Goal: Task Accomplishment & Management: Manage account settings

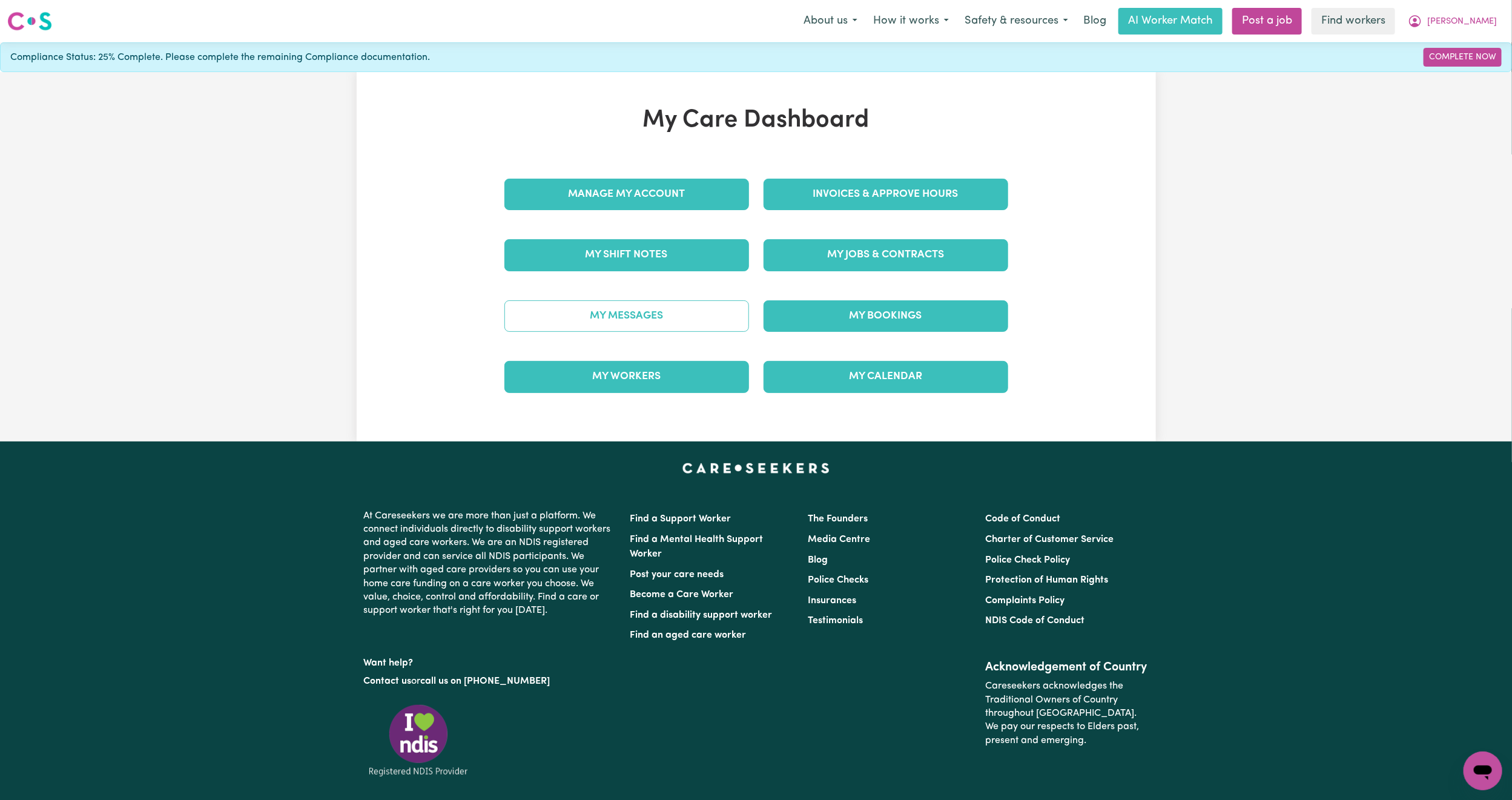
click at [596, 320] on link "My Messages" at bounding box center [627, 316] width 245 height 31
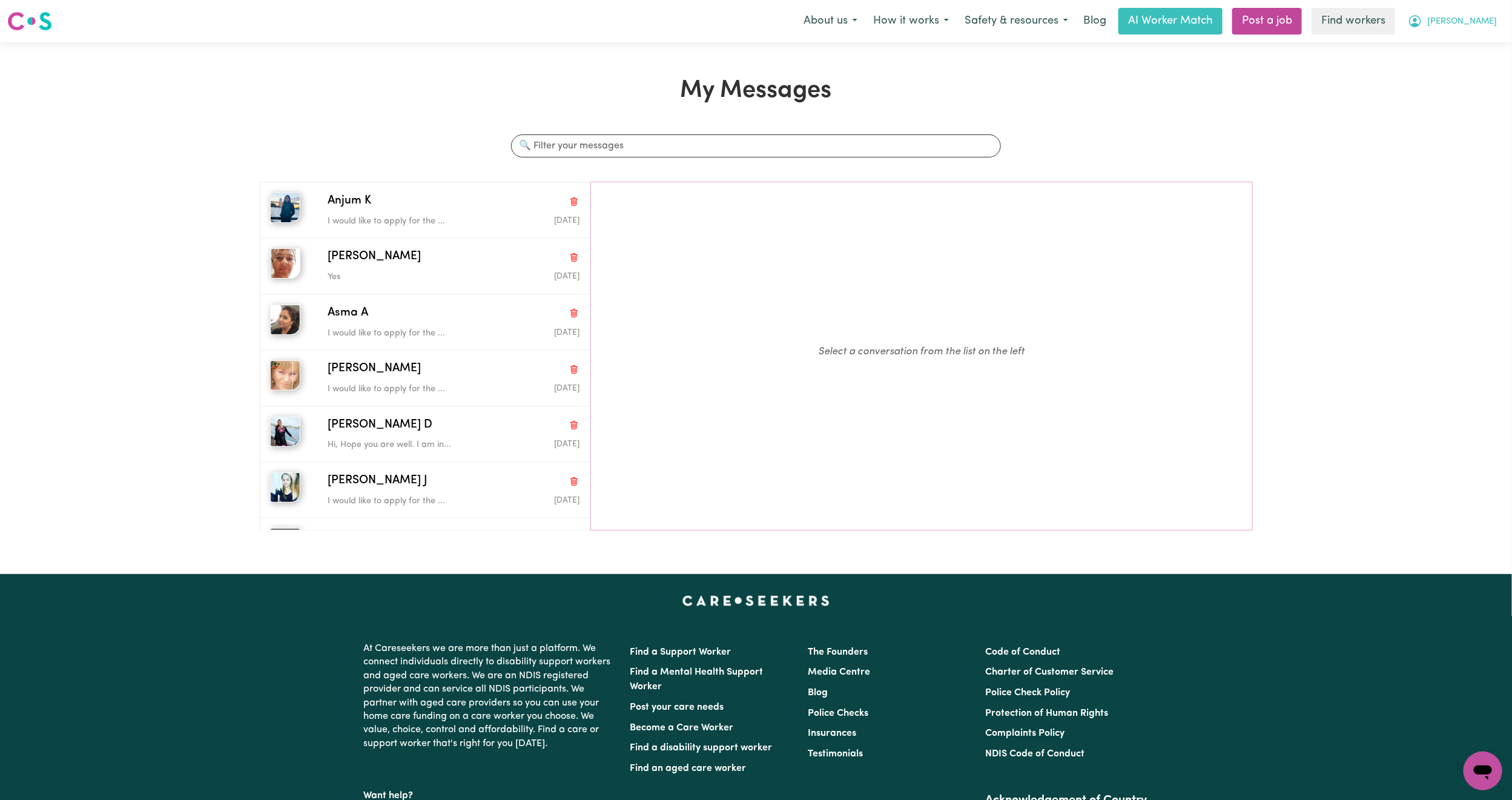
click at [1490, 23] on span "Emily" at bounding box center [1462, 21] width 70 height 13
drag, startPoint x: 1475, startPoint y: 29, endPoint x: 1456, endPoint y: 52, distance: 29.8
click at [1456, 52] on link "My Dashboard" at bounding box center [1456, 47] width 95 height 23
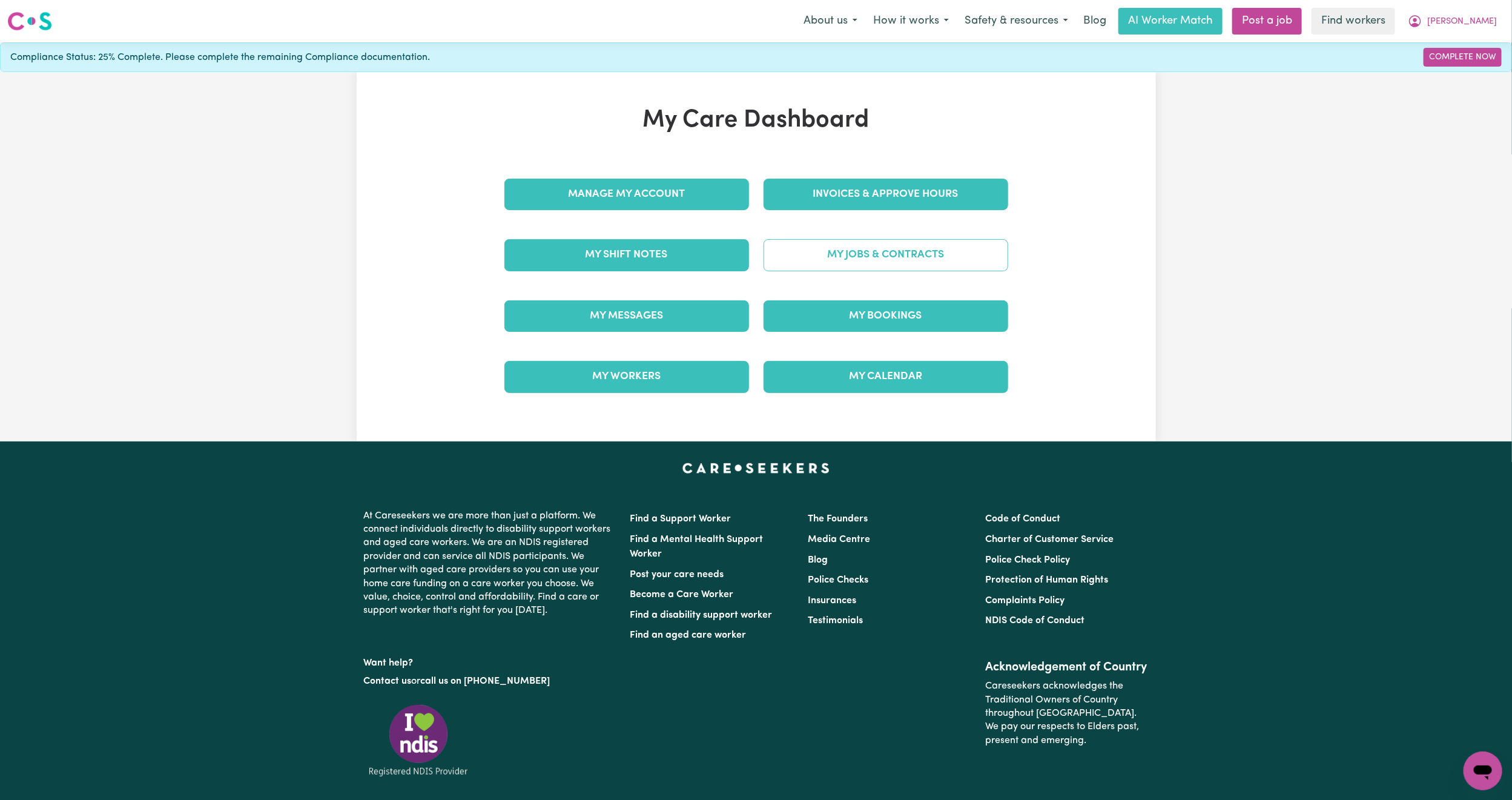
click at [895, 269] on link "My Jobs & Contracts" at bounding box center [886, 255] width 245 height 31
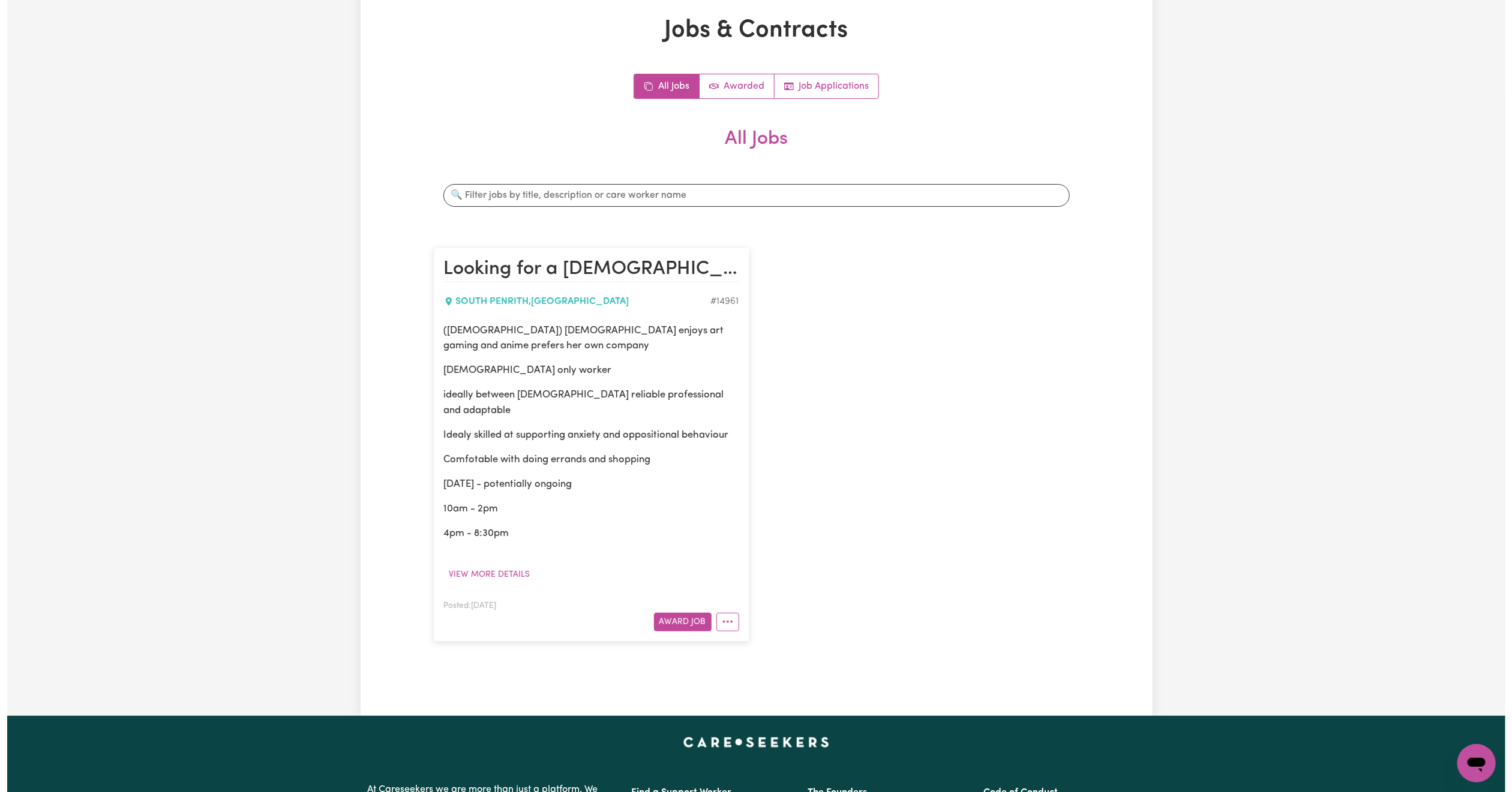
scroll to position [90, 0]
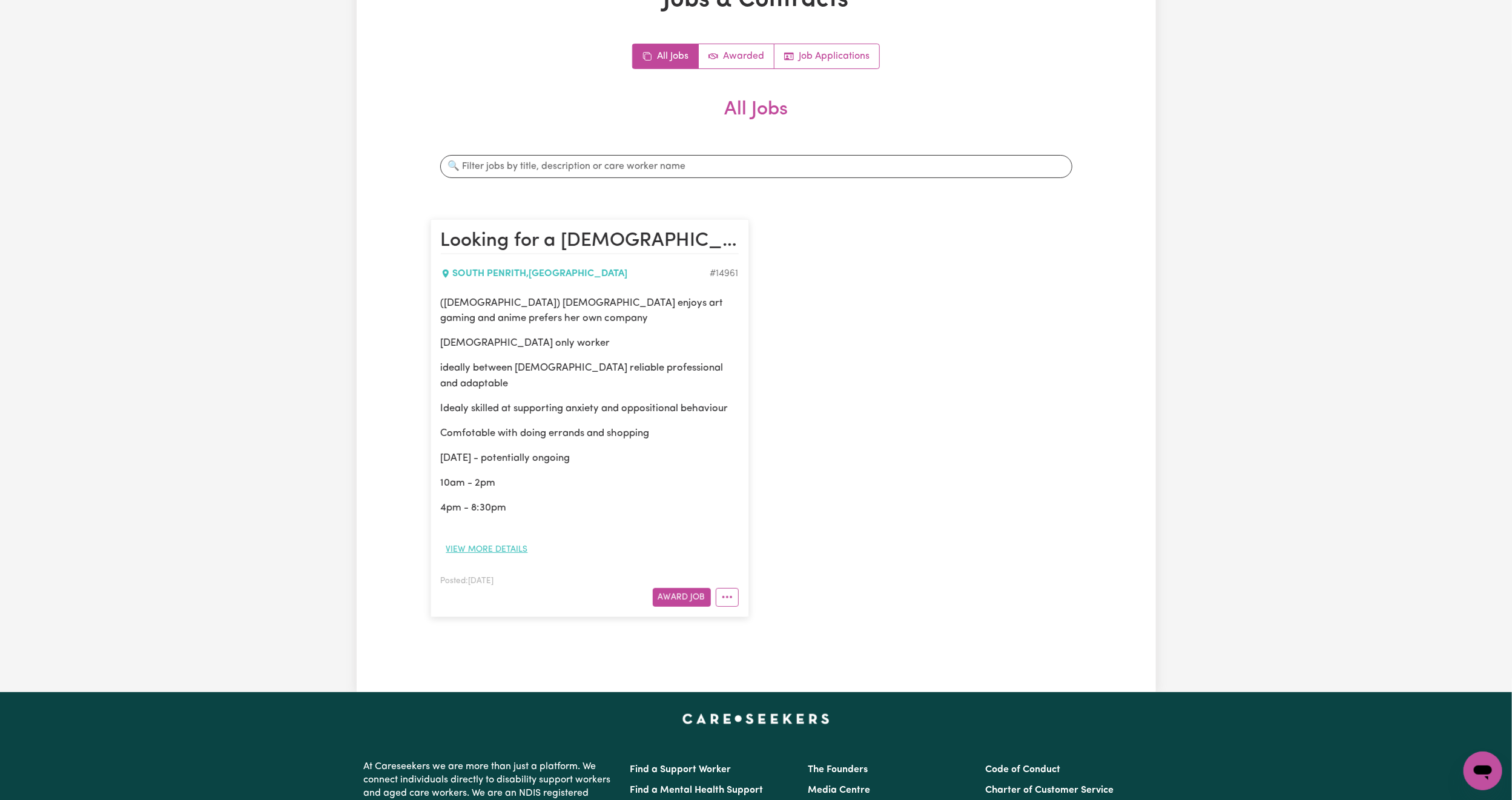
click at [502, 553] on button "View more details" at bounding box center [487, 550] width 92 height 19
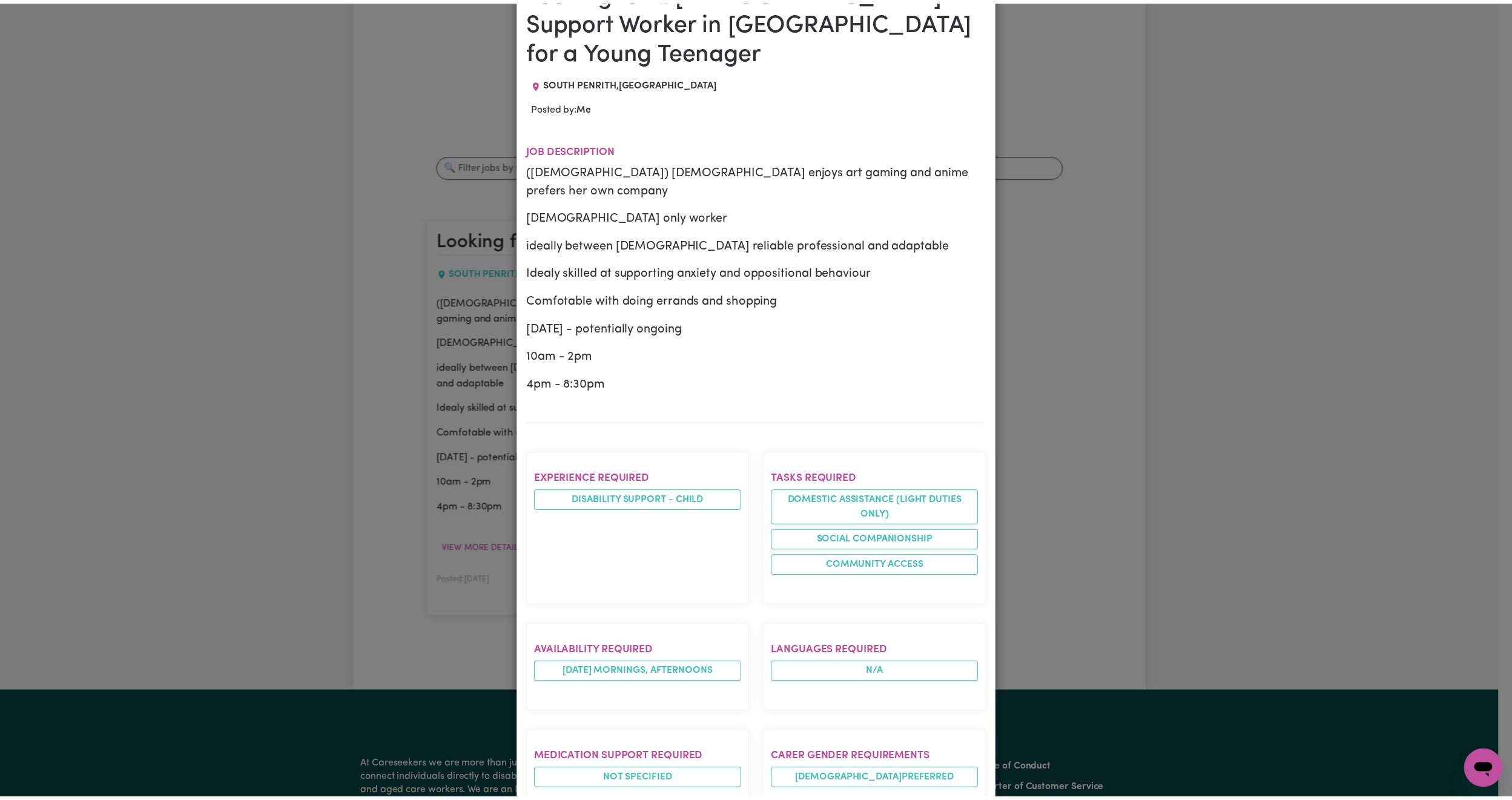
scroll to position [0, 0]
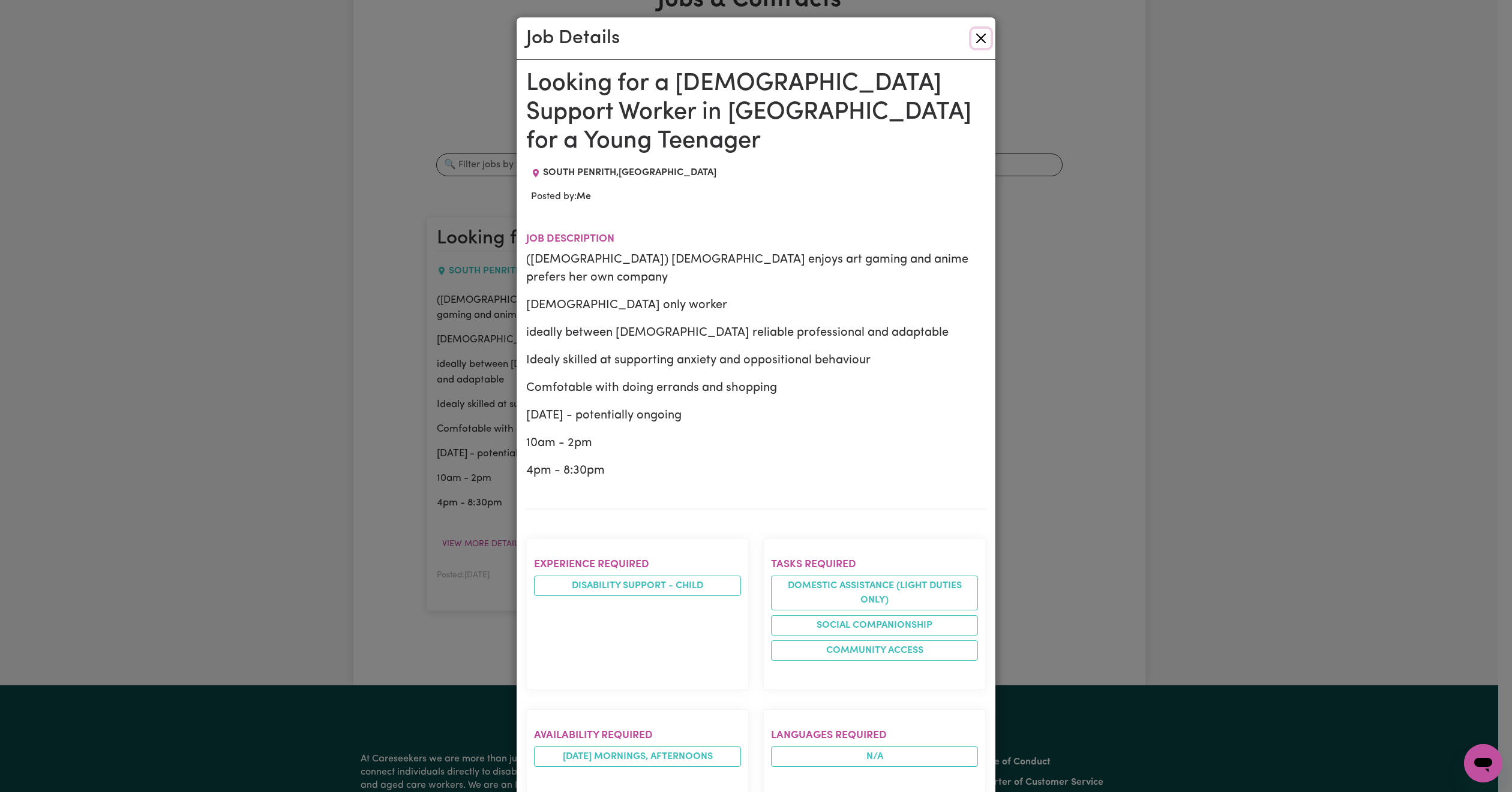
click at [976, 34] on button "Close" at bounding box center [981, 38] width 19 height 19
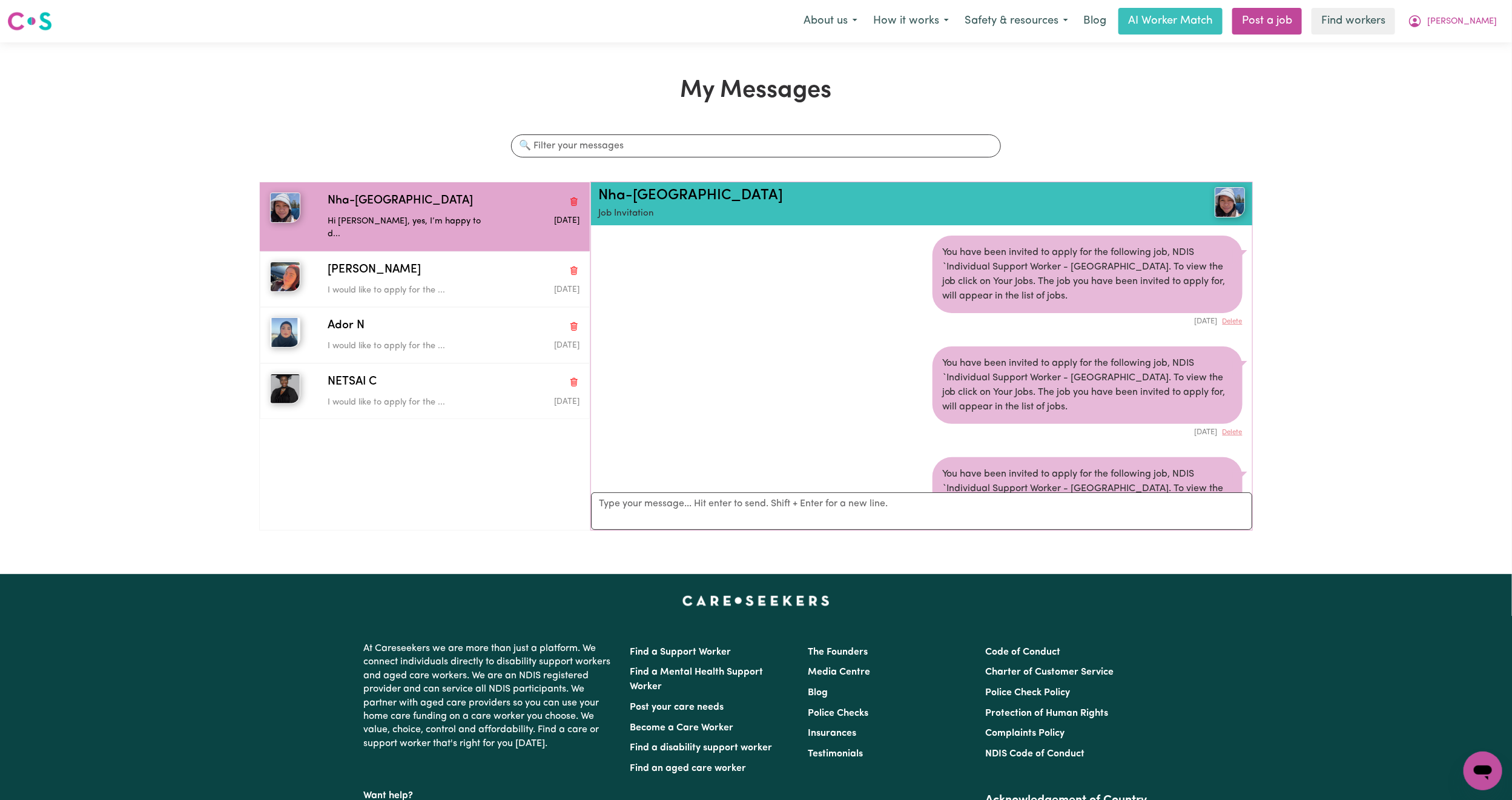
scroll to position [336, 0]
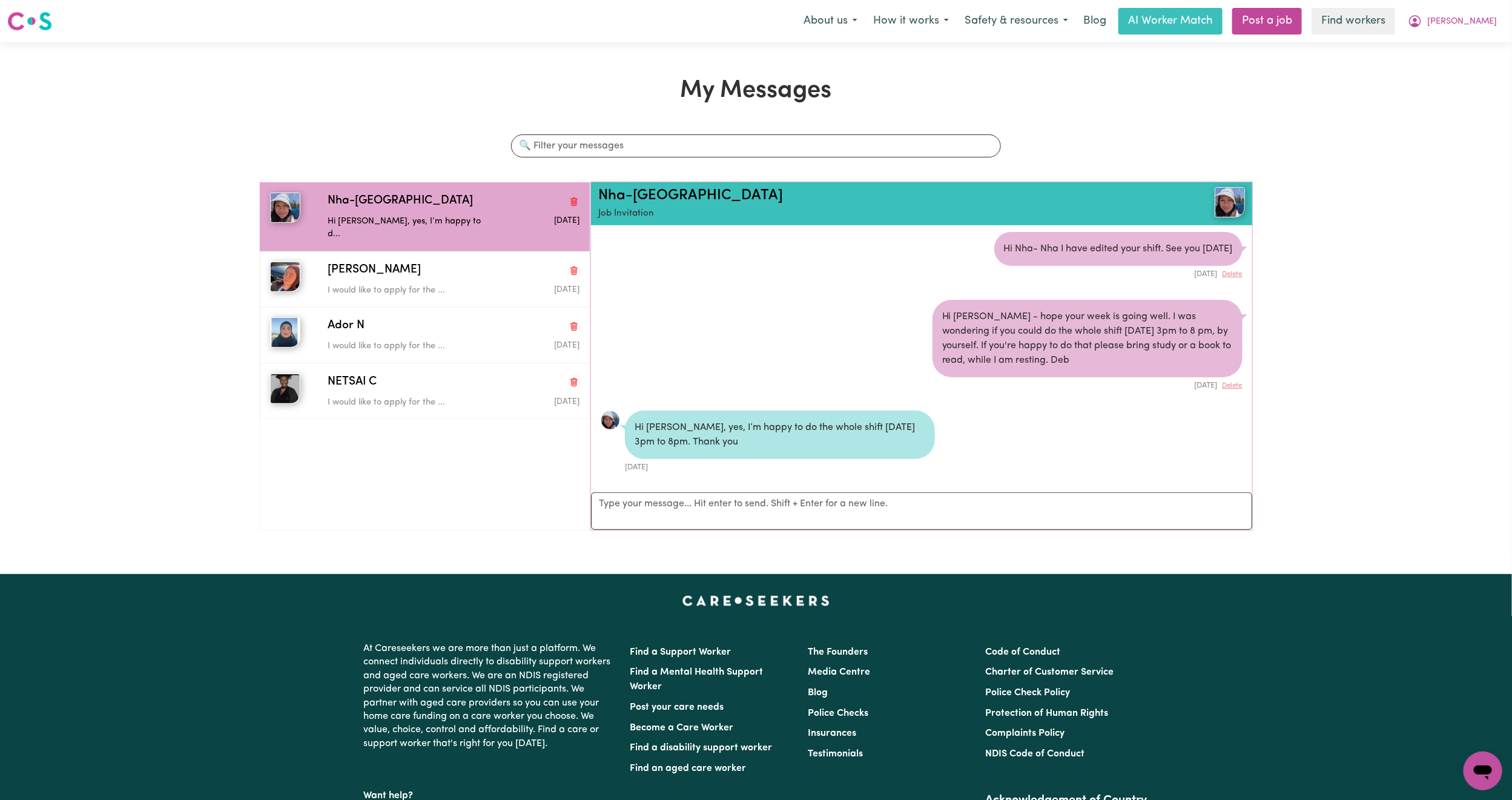
click at [1475, 24] on span "[PERSON_NAME]" at bounding box center [1462, 21] width 70 height 13
click at [1452, 47] on link "My Dashboard" at bounding box center [1456, 47] width 95 height 23
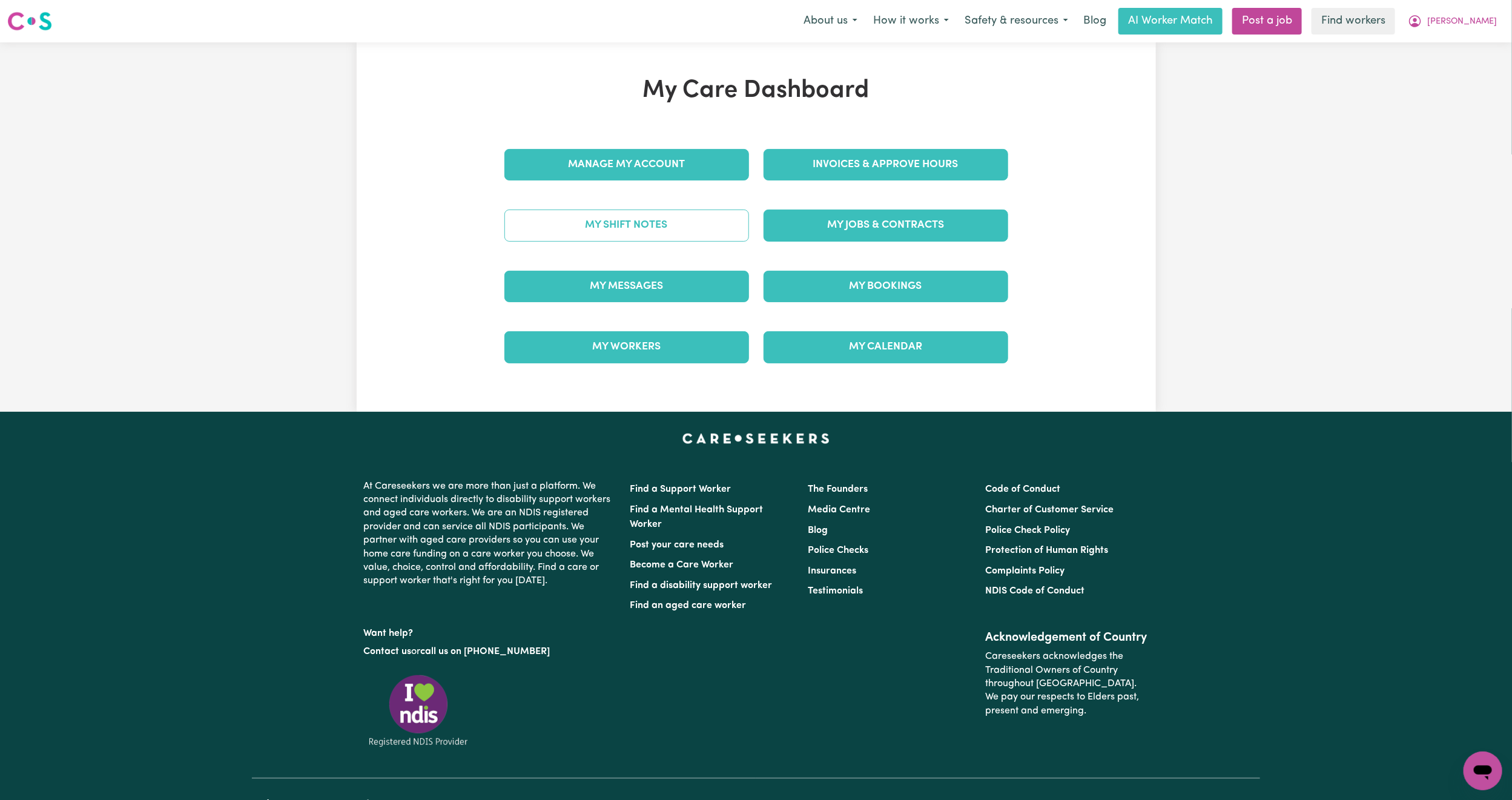
click at [694, 241] on link "My Shift Notes" at bounding box center [627, 225] width 245 height 31
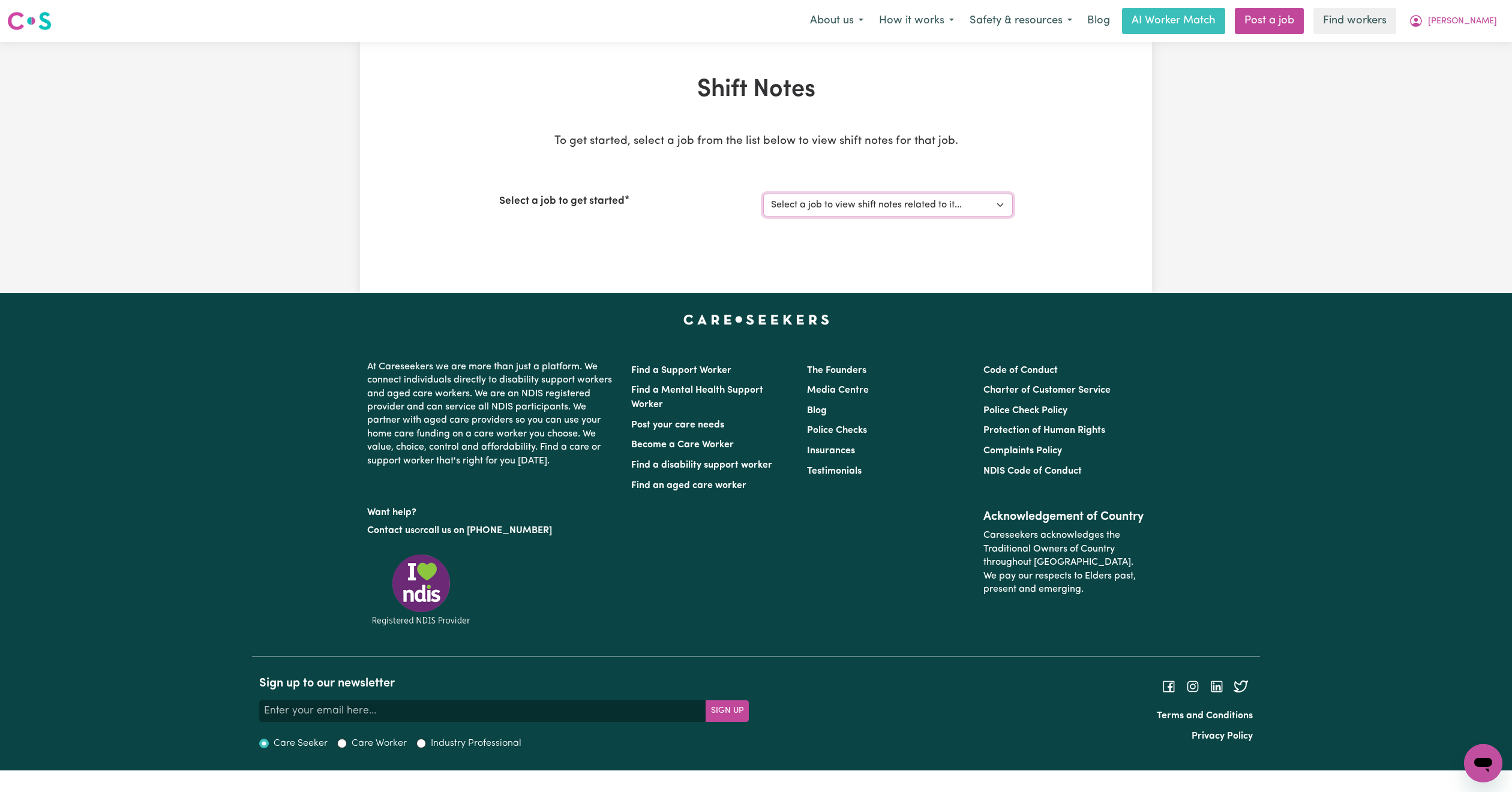
click at [919, 211] on select "Select a job to view shift notes related to it... NDIS `Individual Support Work…" at bounding box center [888, 205] width 250 height 22
click at [1159, 164] on div "Shift Notes To get started, select a job from the list below to view shift note…" at bounding box center [756, 167] width 1512 height 251
click at [1478, 12] on button "[PERSON_NAME]" at bounding box center [1453, 21] width 104 height 25
click at [1475, 43] on link "My Dashboard" at bounding box center [1456, 46] width 95 height 22
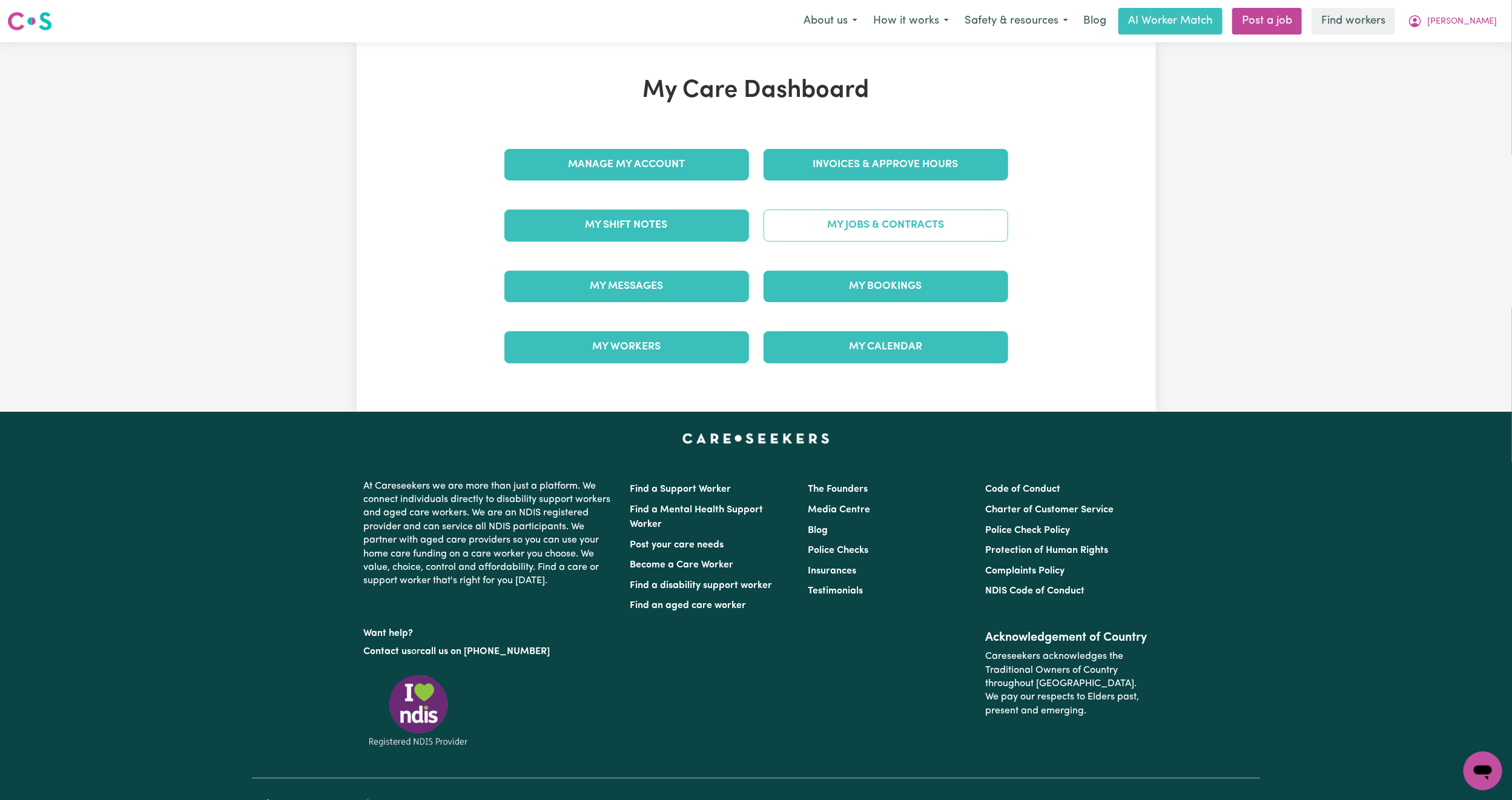
click at [830, 227] on link "My Jobs & Contracts" at bounding box center [886, 225] width 245 height 31
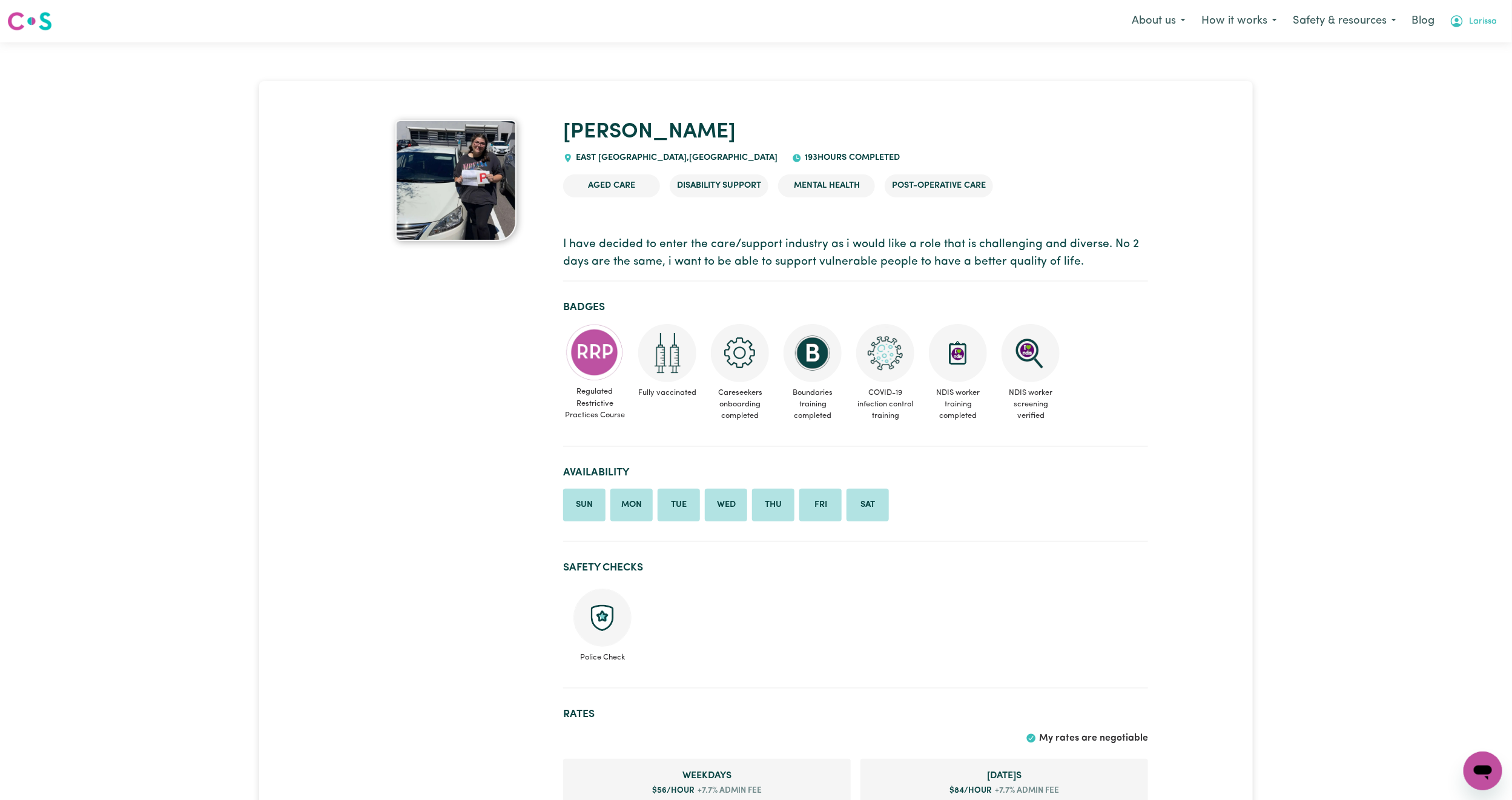
click at [1476, 25] on span "Larissa" at bounding box center [1483, 21] width 28 height 13
click at [1463, 74] on link "Logout" at bounding box center [1456, 69] width 95 height 23
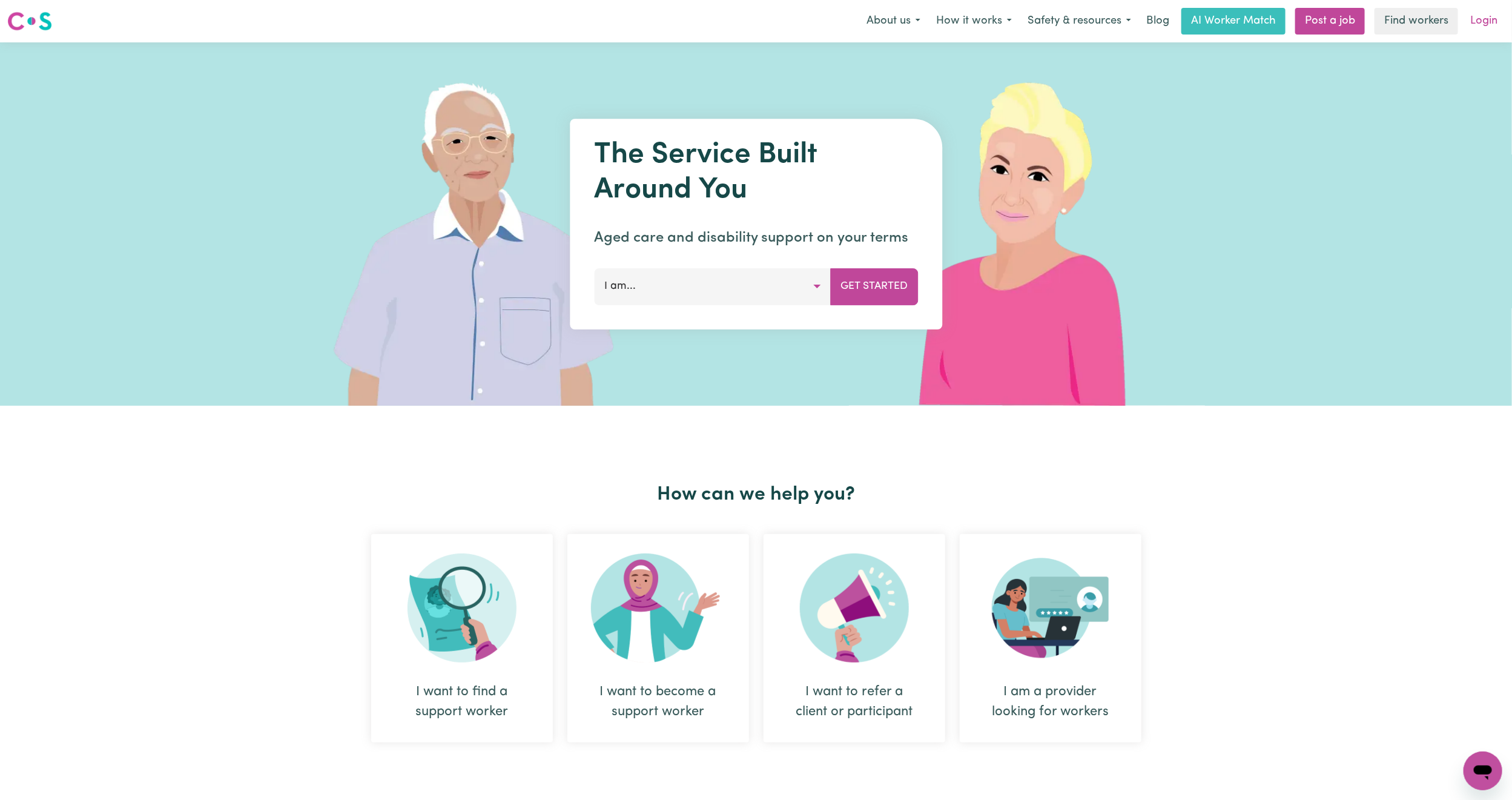
click at [1483, 15] on link "Login" at bounding box center [1483, 21] width 41 height 27
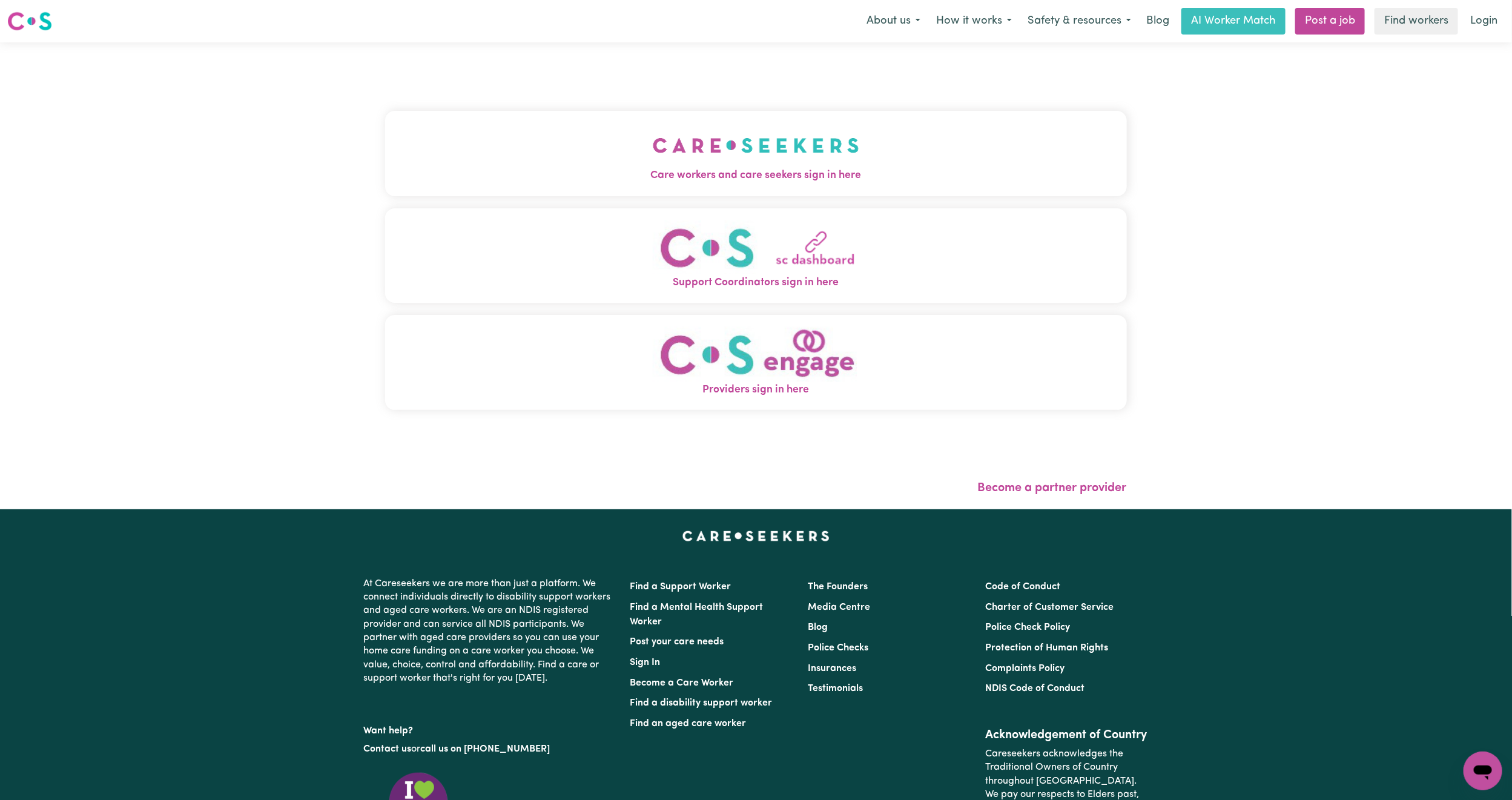
click at [441, 173] on span "Care workers and care seekers sign in here" at bounding box center [756, 175] width 742 height 16
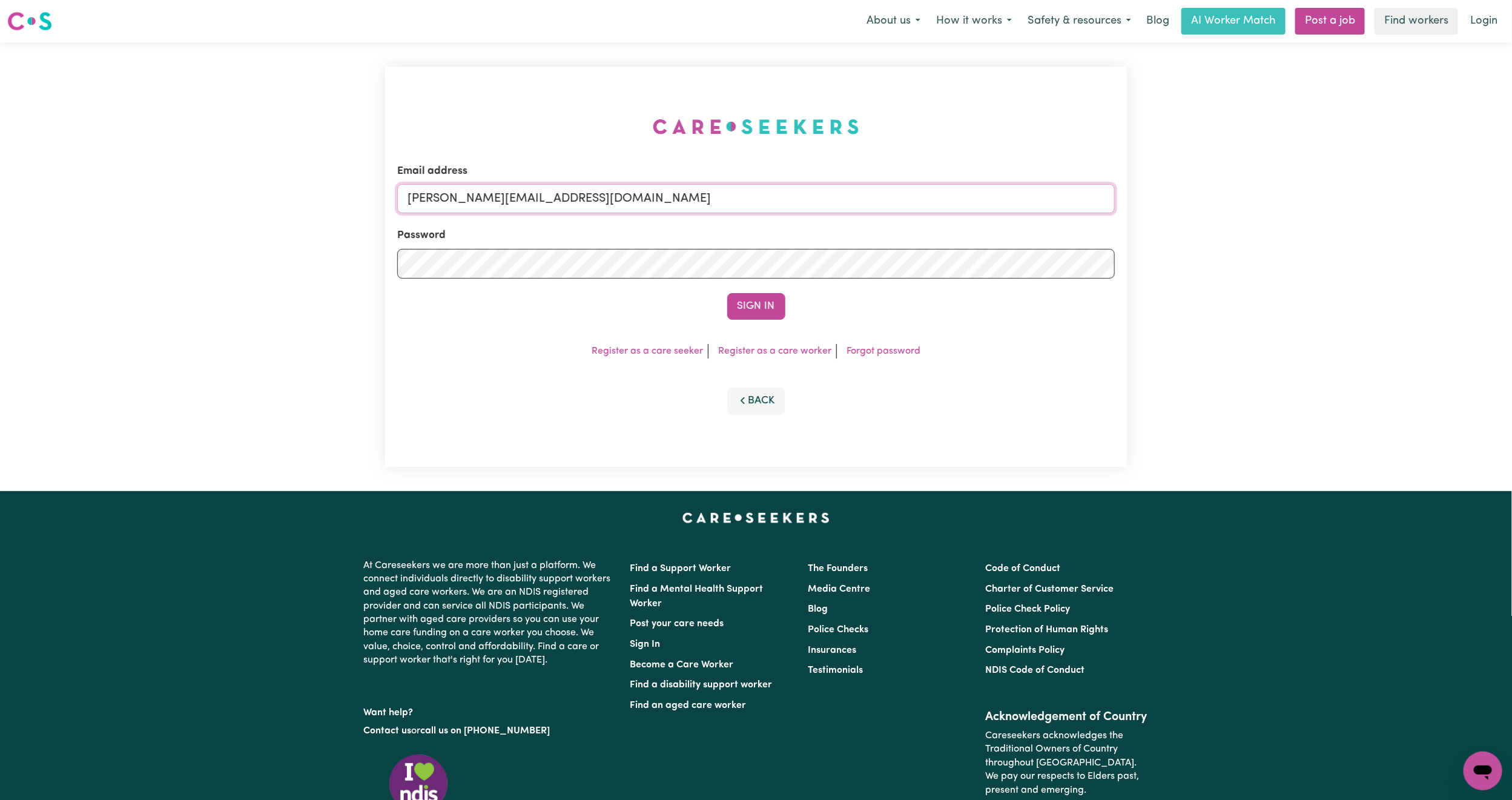
click at [518, 200] on input "mikayla+engage@careseekers.com.au" at bounding box center [756, 198] width 718 height 29
drag, startPoint x: 473, startPoint y: 199, endPoint x: 896, endPoint y: 233, distance: 424.4
click at [902, 235] on form "Email address superuser~mikayla@careseekers.com.au Password Sign In" at bounding box center [756, 242] width 718 height 157
type input "superuser~ClientThirroulNSW@careseekers.com.au"
click at [764, 305] on button "Sign In" at bounding box center [756, 306] width 58 height 27
